Goal: Information Seeking & Learning: Learn about a topic

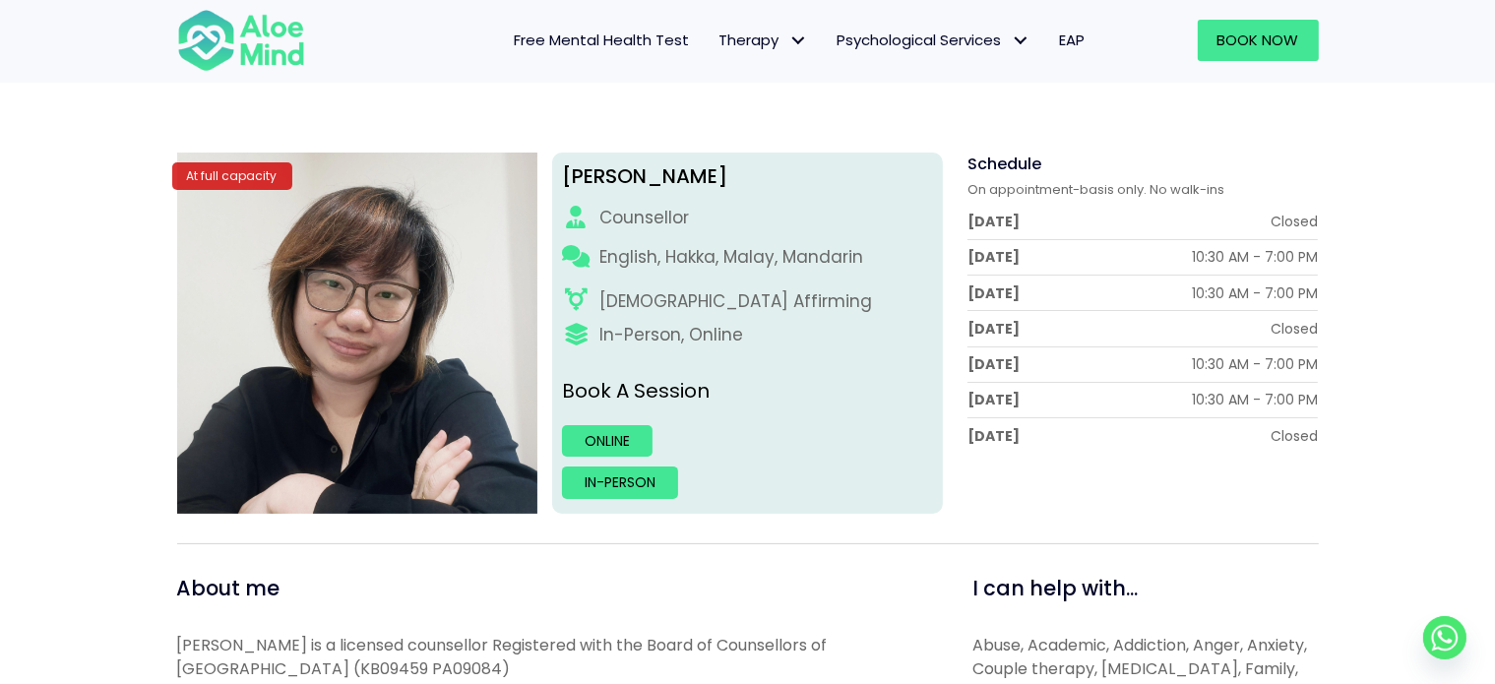
scroll to position [219, 0]
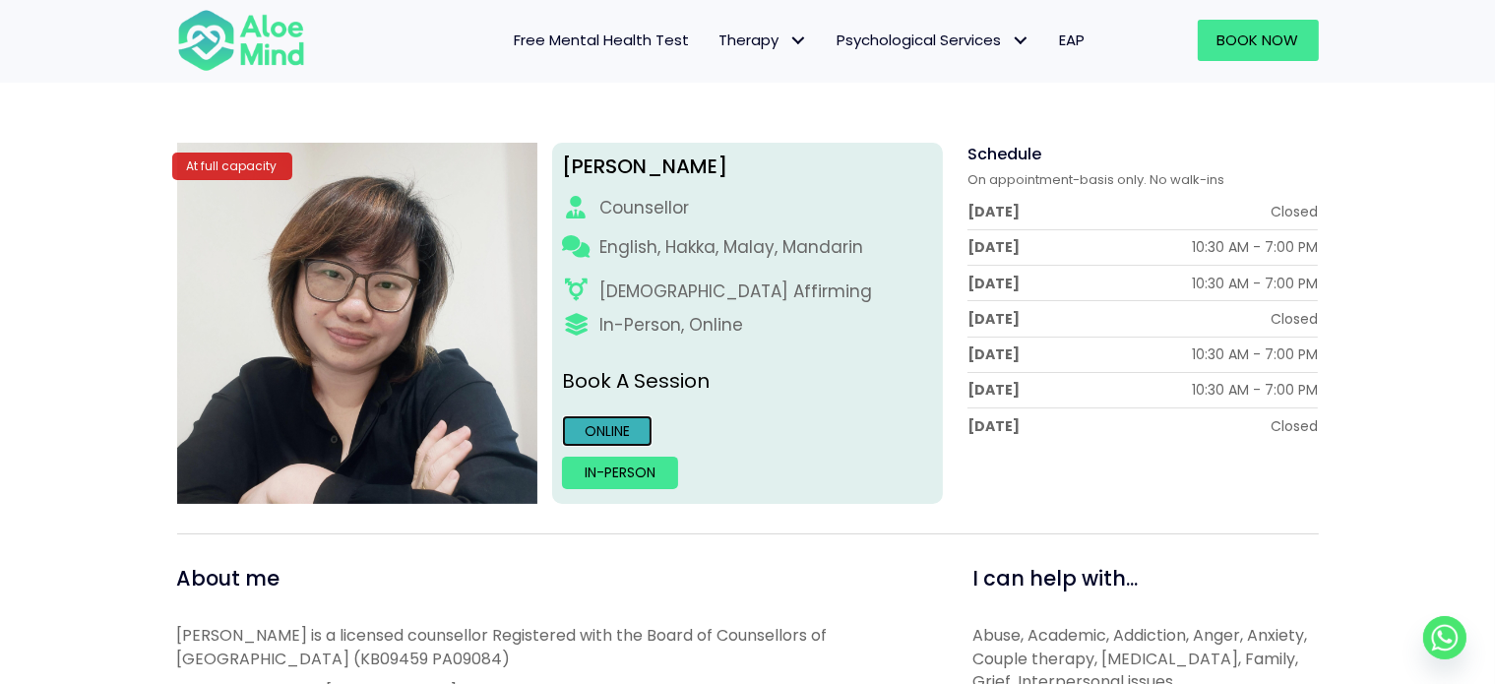
click at [623, 443] on link "Online" at bounding box center [607, 431] width 91 height 32
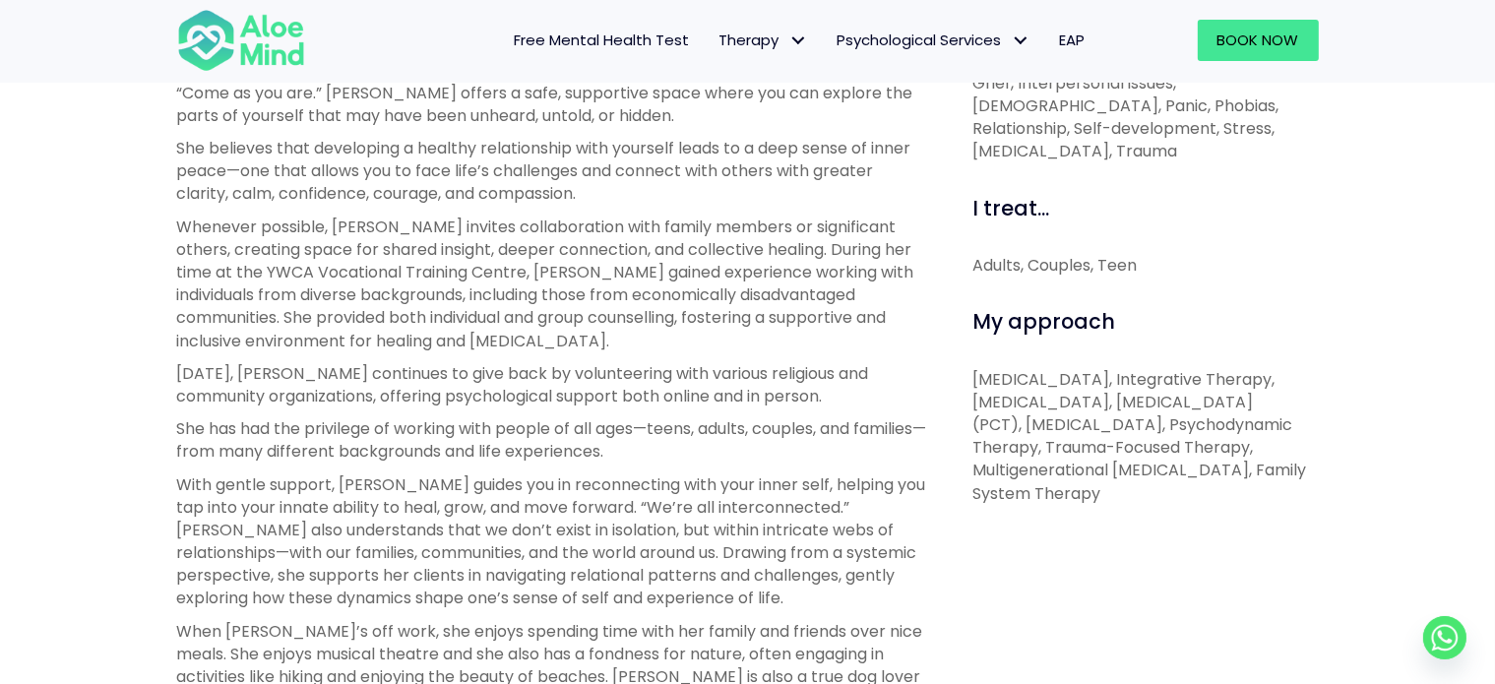
click at [760, 487] on p "With gentle support, [PERSON_NAME] guides you in reconnecting with your inner s…" at bounding box center [552, 542] width 751 height 137
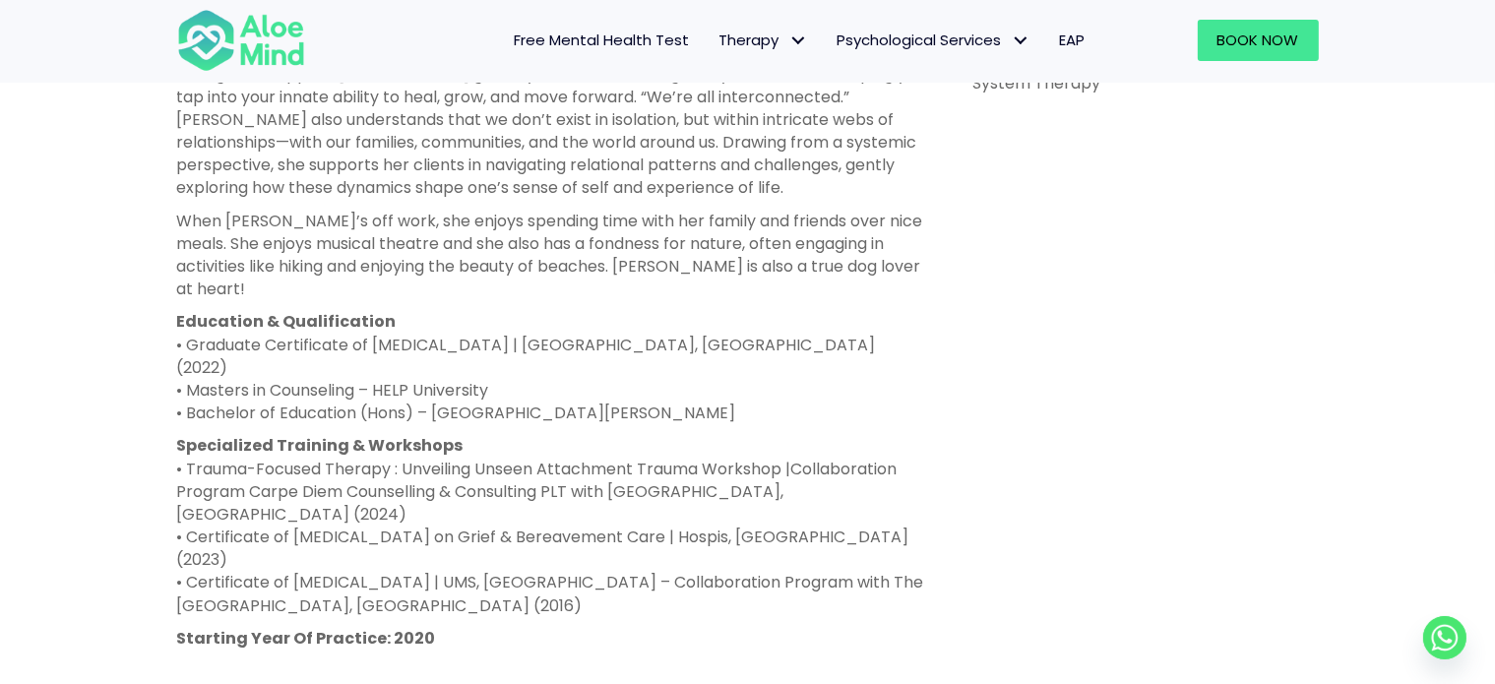
scroll to position [1230, 0]
click at [769, 343] on p "Education & Qualification • Graduate Certificate of [MEDICAL_DATA] | [GEOGRAPHI…" at bounding box center [552, 365] width 751 height 114
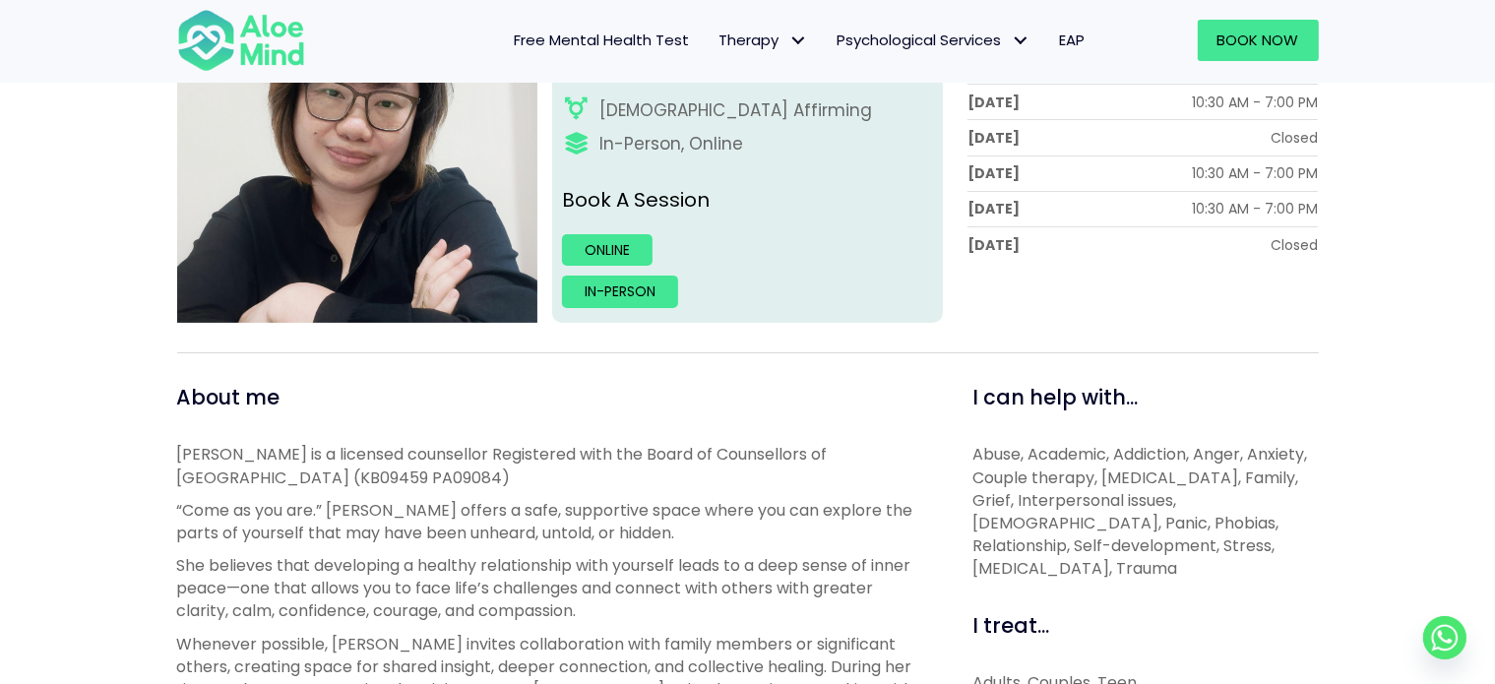
scroll to position [398, 0]
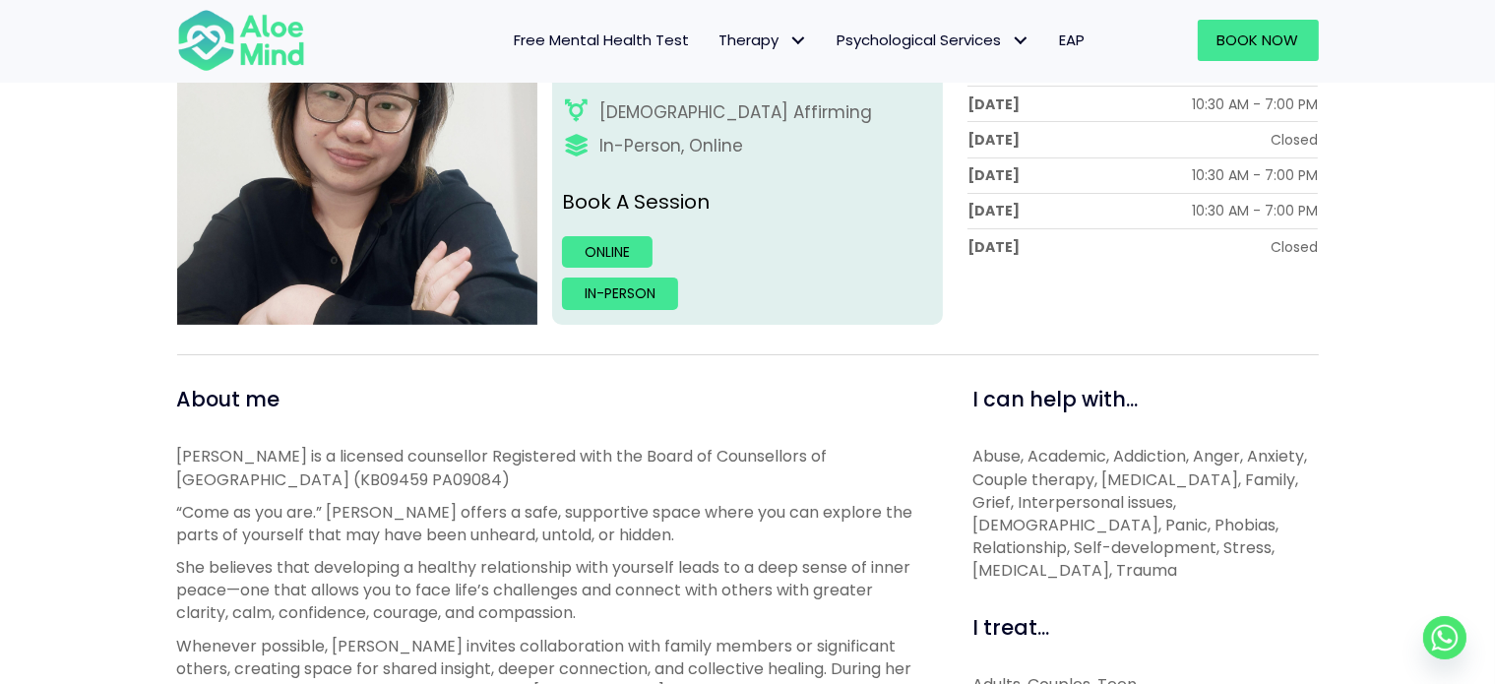
click at [788, 412] on div "About me" at bounding box center [552, 400] width 751 height 30
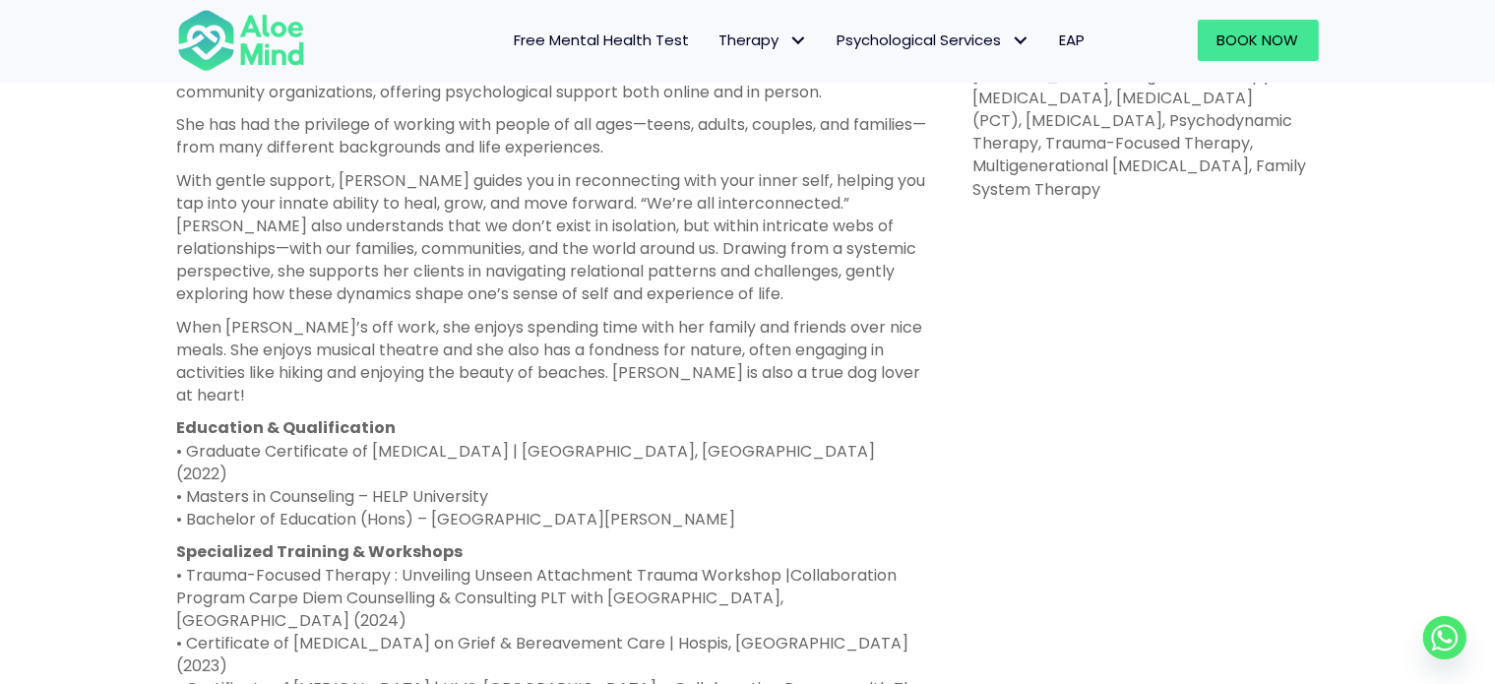
scroll to position [1054, 0]
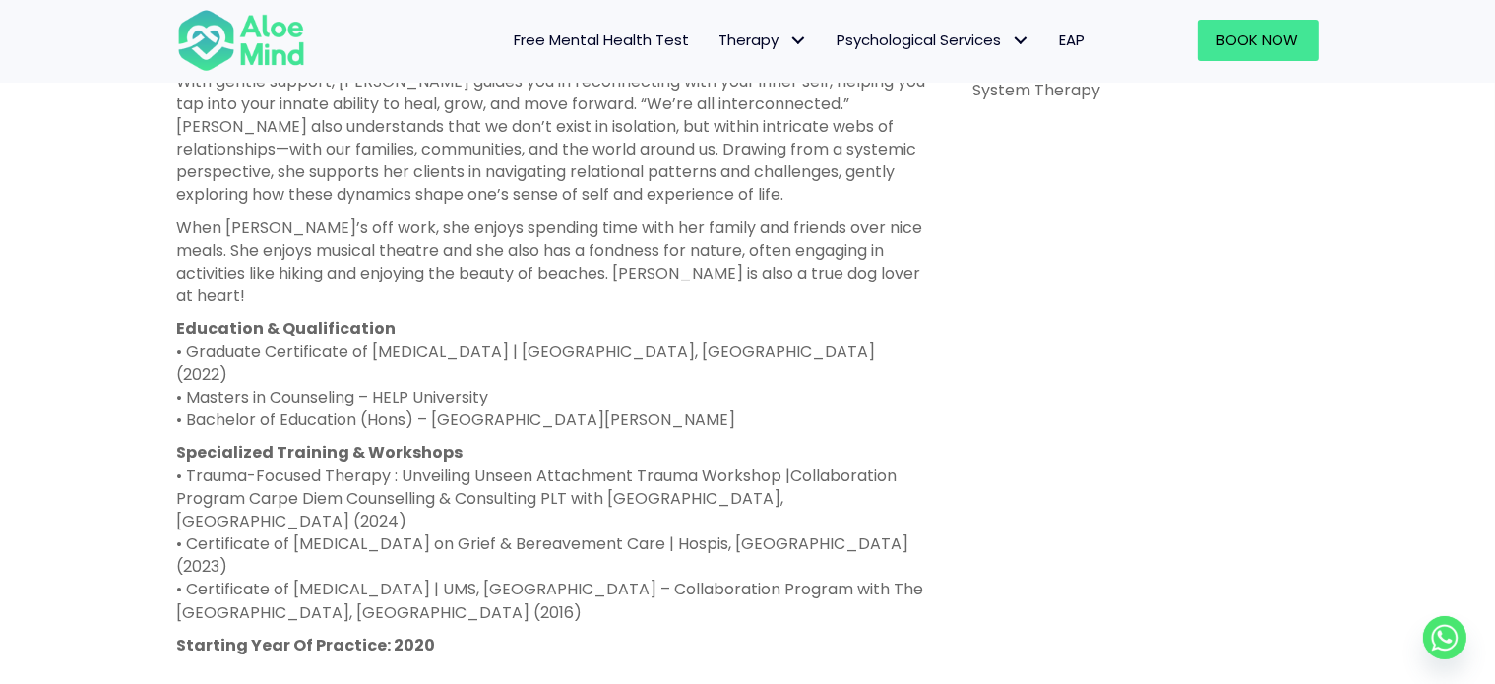
click at [797, 381] on p "Education & Qualification • Graduate Certificate of [MEDICAL_DATA] | [GEOGRAPHI…" at bounding box center [552, 374] width 751 height 114
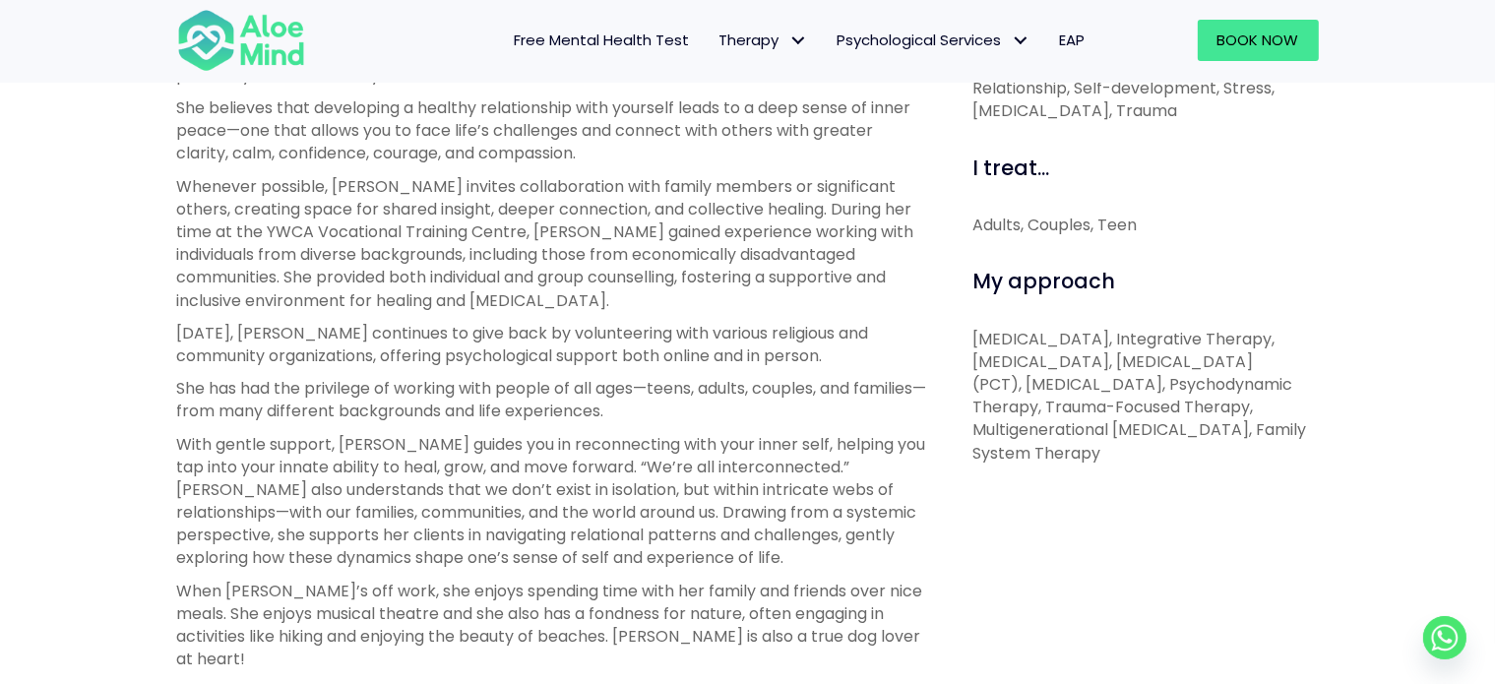
scroll to position [856, 0]
click at [810, 361] on p "[DATE], [PERSON_NAME] continues to give back by volunteering with various relig…" at bounding box center [552, 345] width 751 height 45
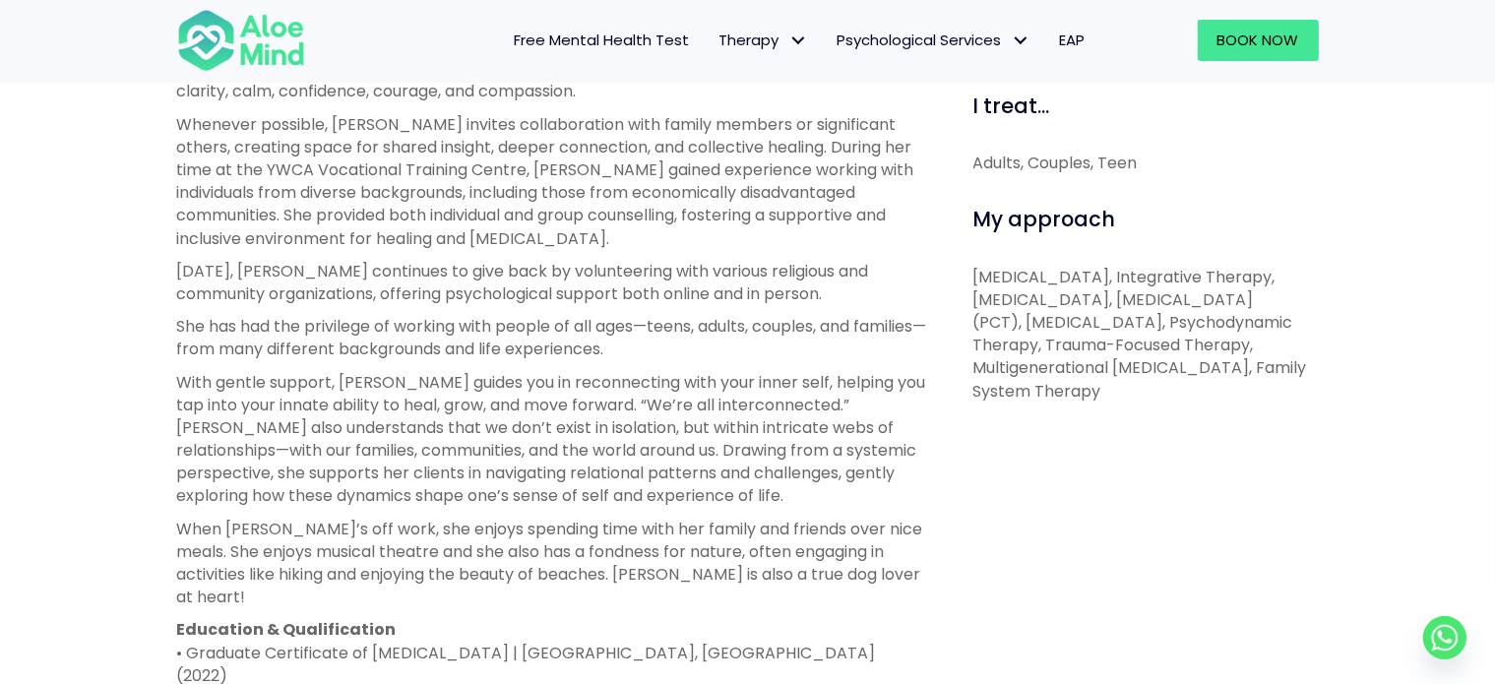
scroll to position [920, 0]
click at [810, 361] on div "[PERSON_NAME] is a licensed counsellor Registered with the Board of Counsellors…" at bounding box center [552, 439] width 751 height 1035
click at [823, 286] on p "[DATE], [PERSON_NAME] continues to give back by volunteering with various relig…" at bounding box center [552, 281] width 751 height 45
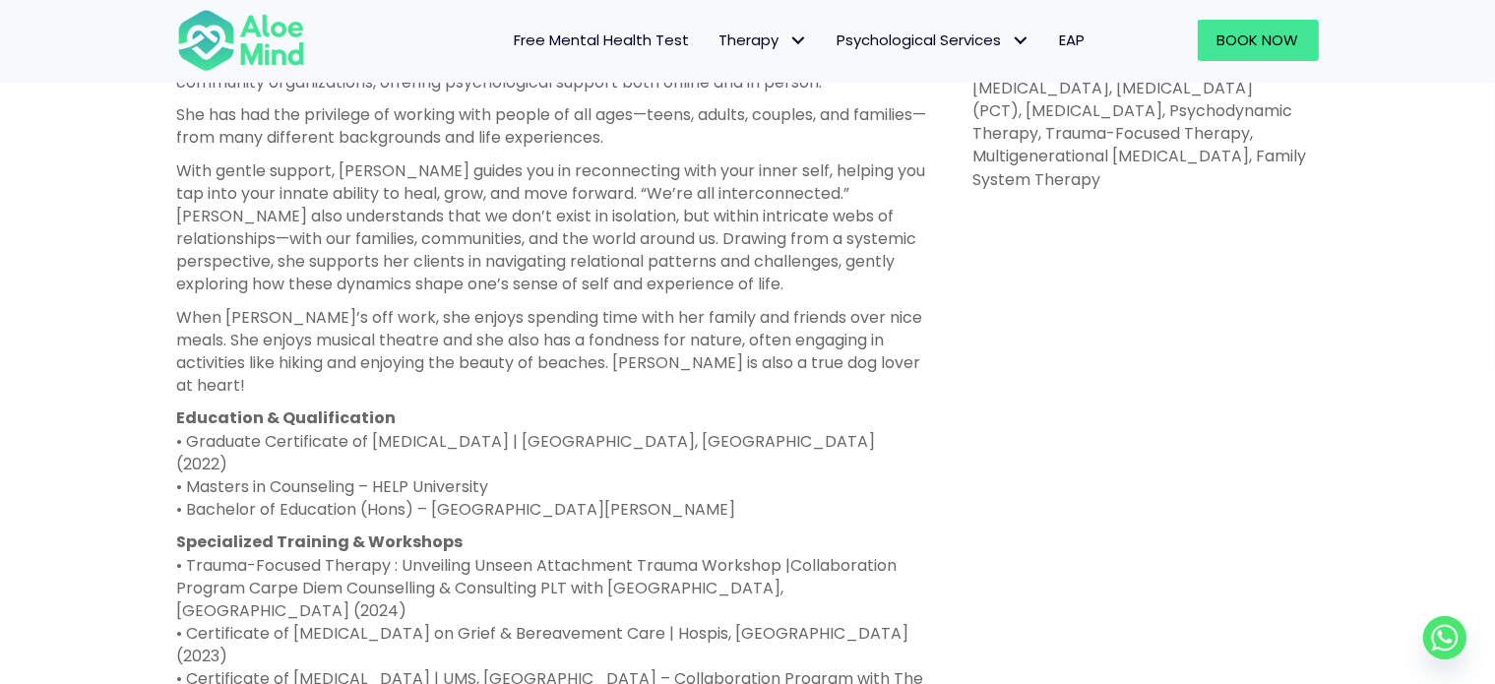
scroll to position [1132, 0]
click at [820, 286] on p "With gentle support, [PERSON_NAME] guides you in reconnecting with your inner s…" at bounding box center [552, 226] width 751 height 137
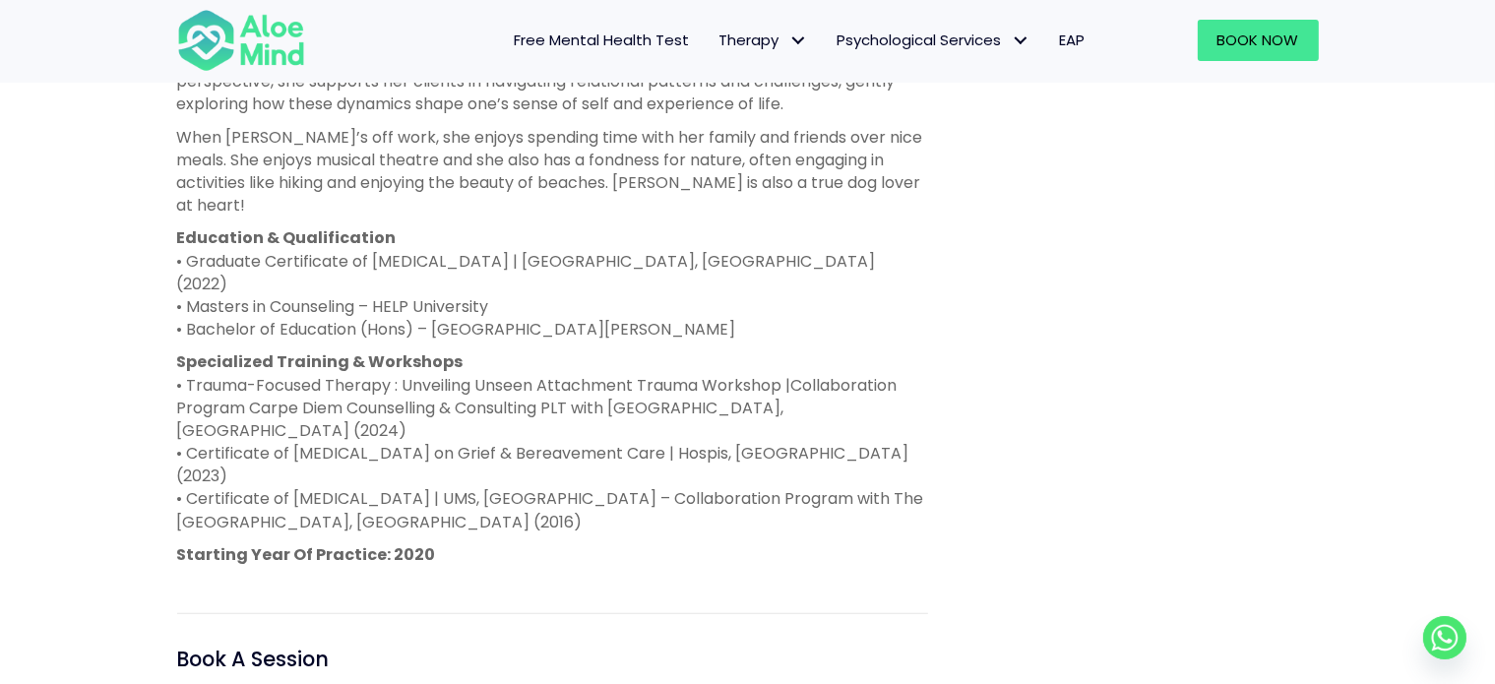
click at [819, 294] on p "Education & Qualification • Graduate Certificate of [MEDICAL_DATA] | [GEOGRAPHI…" at bounding box center [552, 283] width 751 height 114
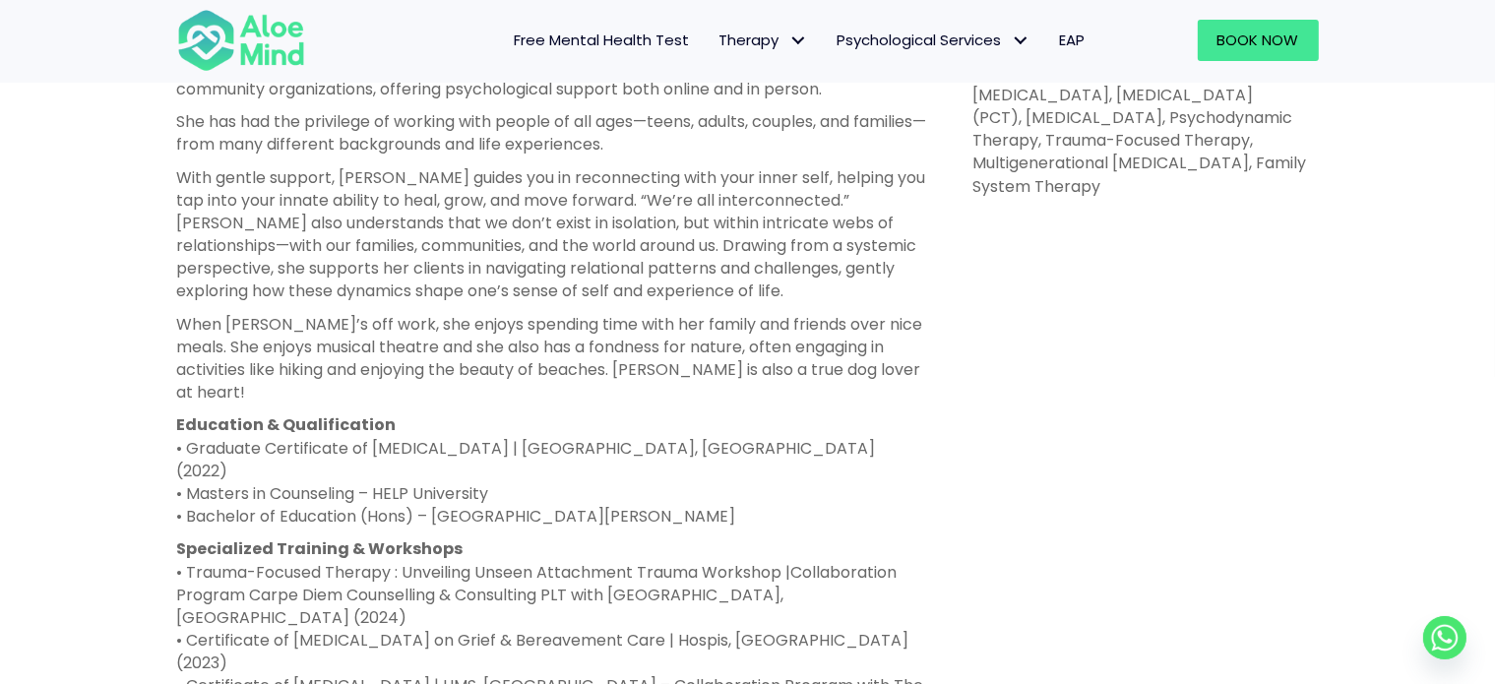
click at [819, 294] on p "With gentle support, [PERSON_NAME] guides you in reconnecting with your inner s…" at bounding box center [552, 234] width 751 height 137
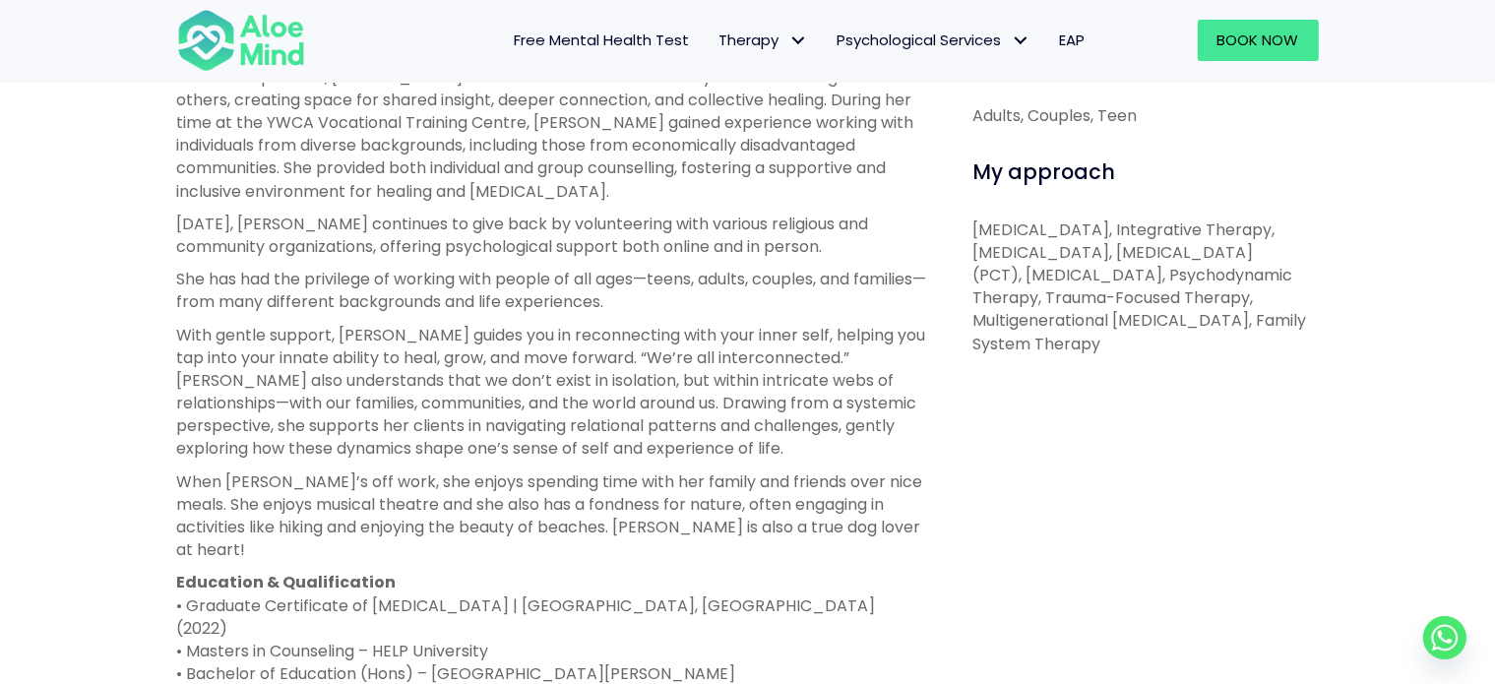
click at [819, 294] on p "She has had the privilege of working with people of all ages—teens, adults, cou…" at bounding box center [552, 290] width 751 height 45
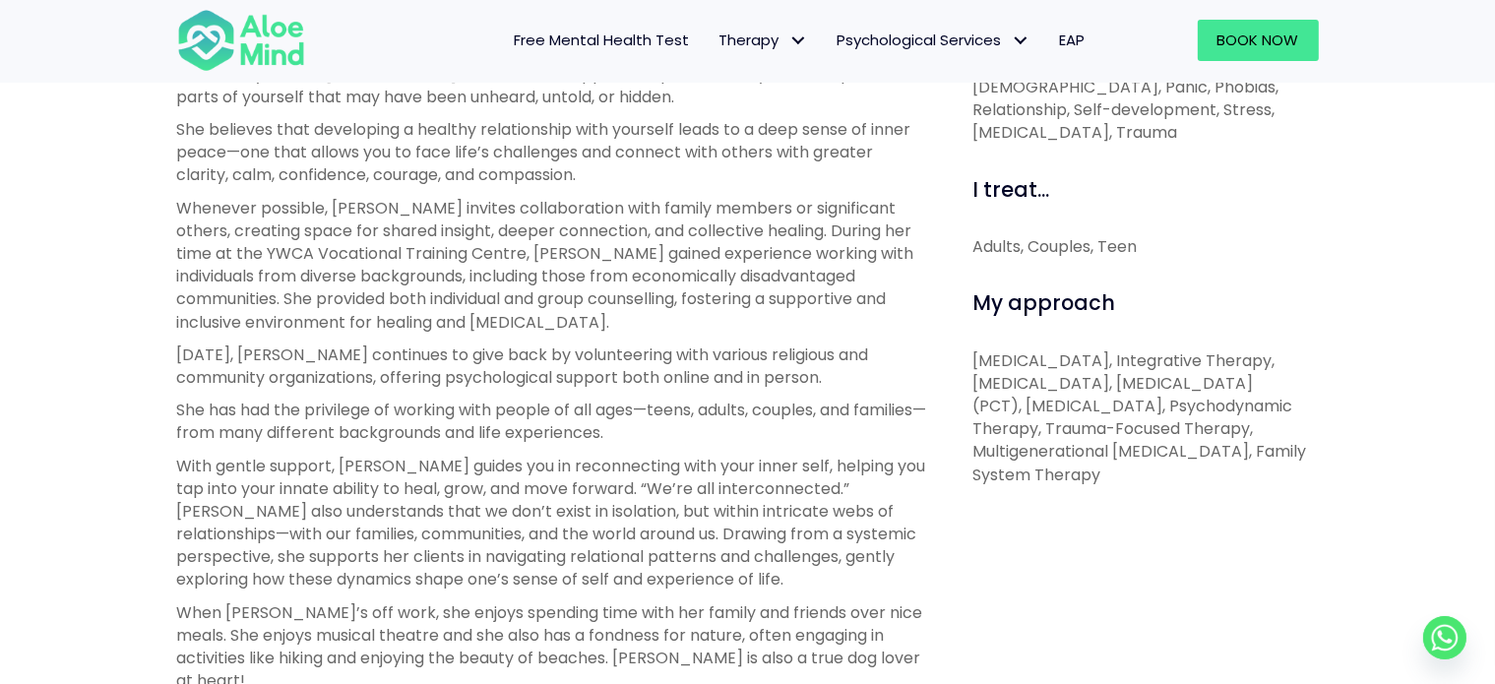
scroll to position [1434, 0]
